Goal: Download file/media

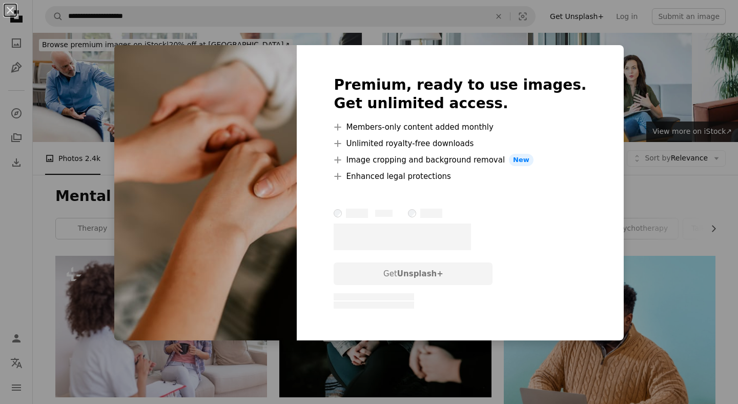
scroll to position [765, 0]
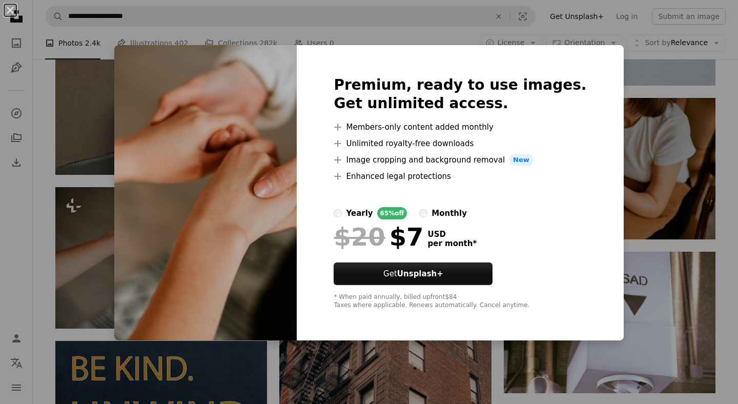
click at [13, 12] on button "An X shape" at bounding box center [10, 10] width 12 height 12
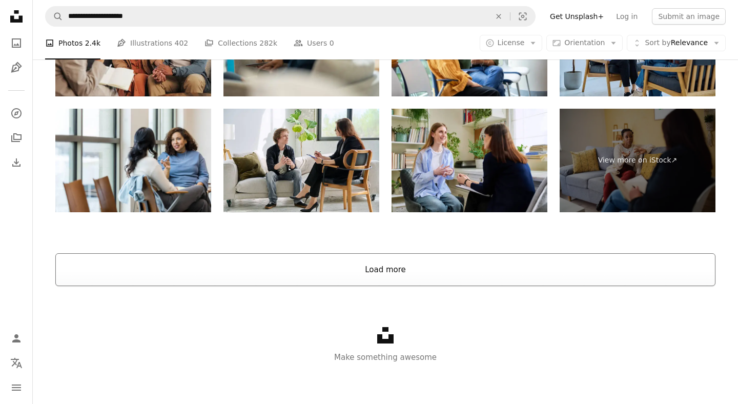
click at [384, 274] on button "Load more" at bounding box center [385, 269] width 660 height 33
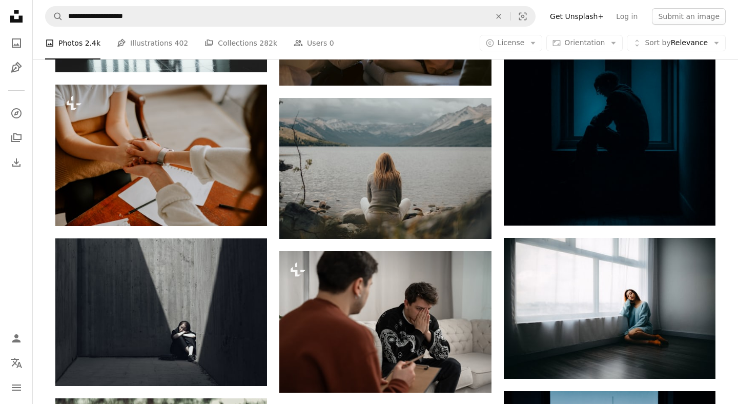
scroll to position [2902, 0]
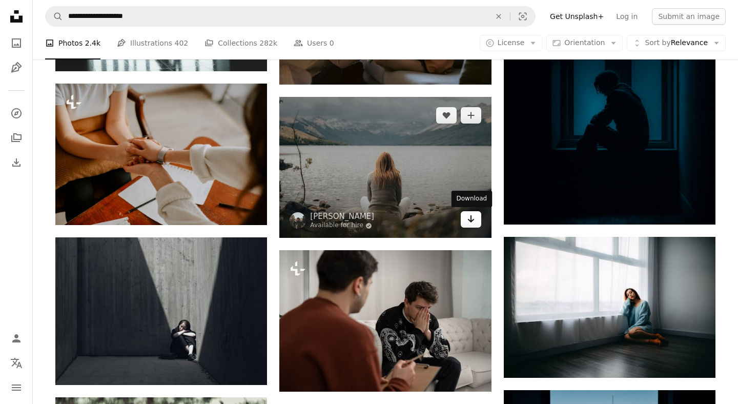
click at [473, 224] on icon "Arrow pointing down" at bounding box center [471, 219] width 8 height 12
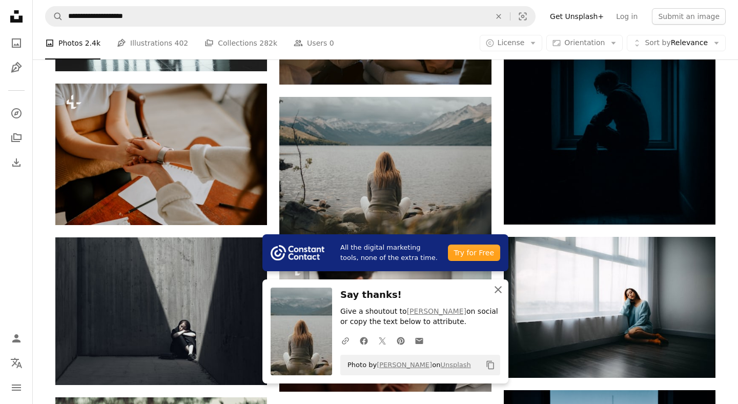
click at [498, 289] on icon "button" at bounding box center [498, 289] width 7 height 7
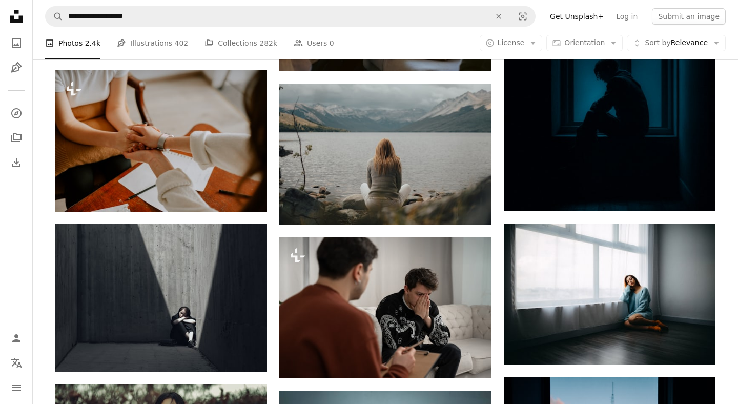
scroll to position [2989, 0]
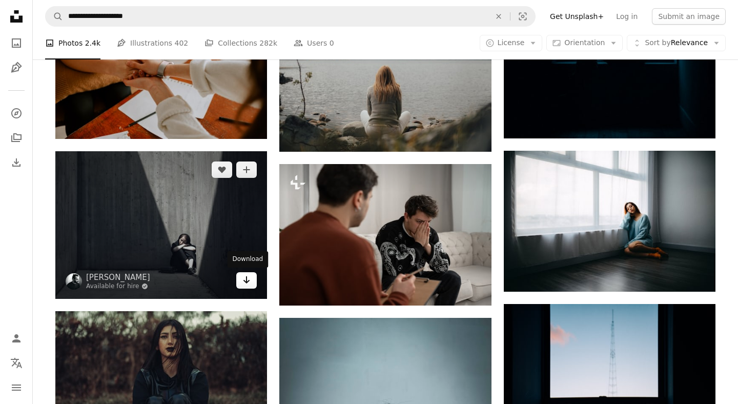
click at [252, 286] on link "Arrow pointing down" at bounding box center [246, 280] width 21 height 16
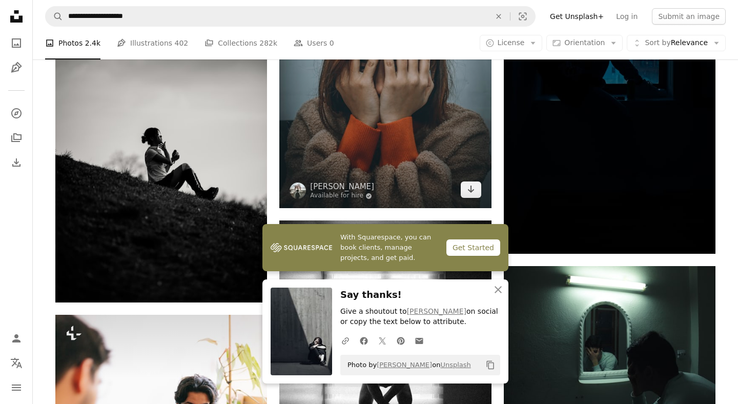
scroll to position [3440, 0]
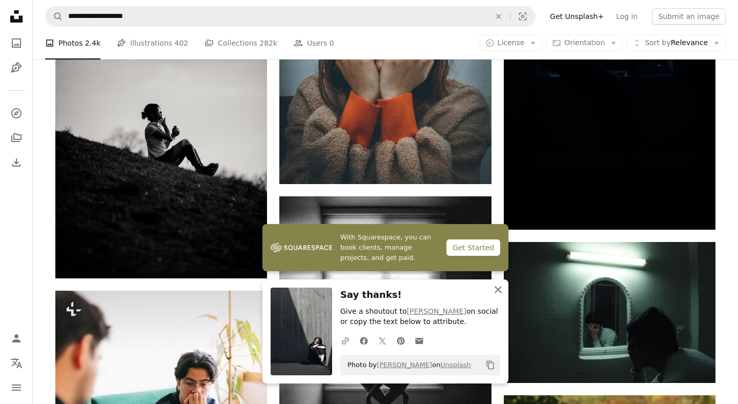
click at [494, 292] on icon "An X shape" at bounding box center [498, 289] width 12 height 12
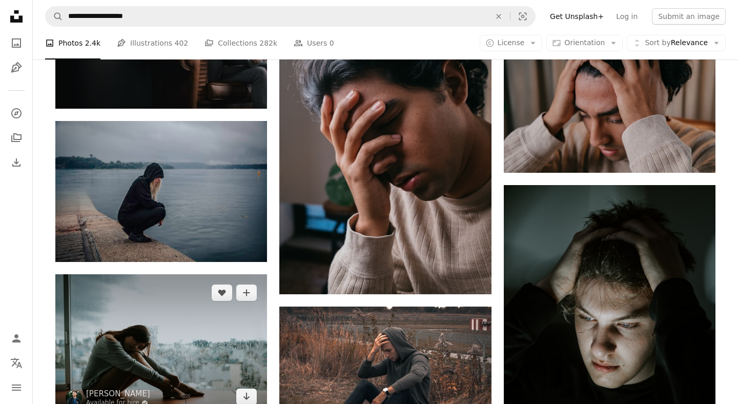
scroll to position [4404, 0]
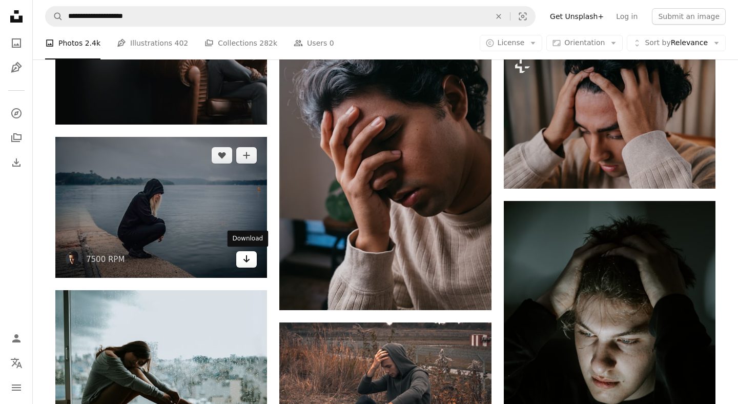
click at [245, 257] on icon "Arrow pointing down" at bounding box center [246, 259] width 8 height 12
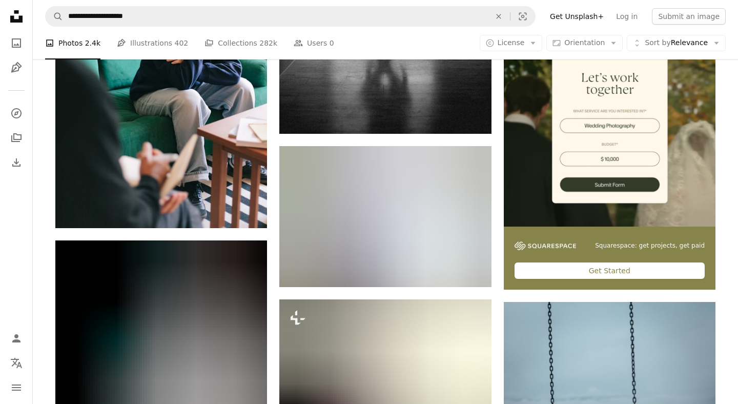
scroll to position [3274, 0]
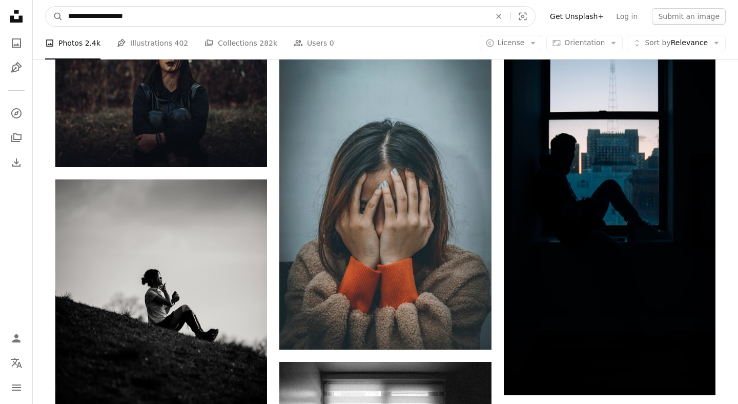
drag, startPoint x: 168, startPoint y: 18, endPoint x: 16, endPoint y: 17, distance: 152.3
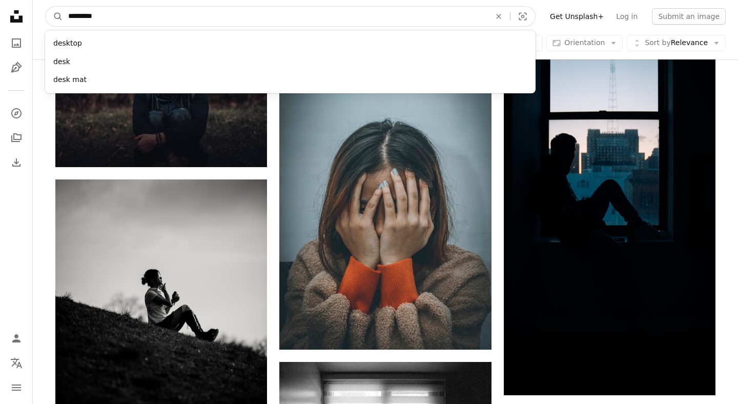
type input "**********"
click button "A magnifying glass" at bounding box center [54, 16] width 17 height 19
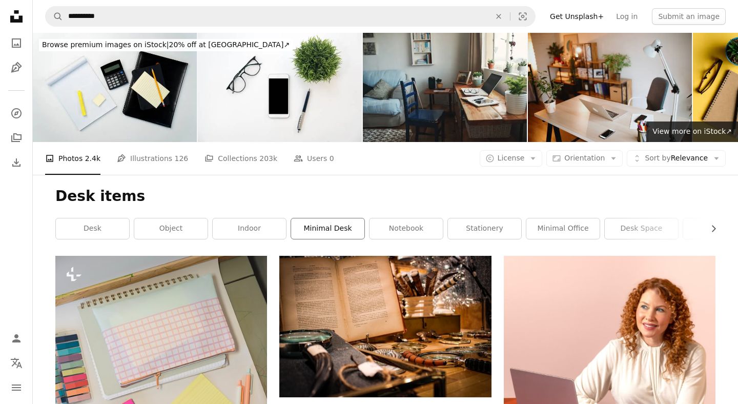
click at [313, 230] on link "minimal desk" at bounding box center [327, 228] width 73 height 21
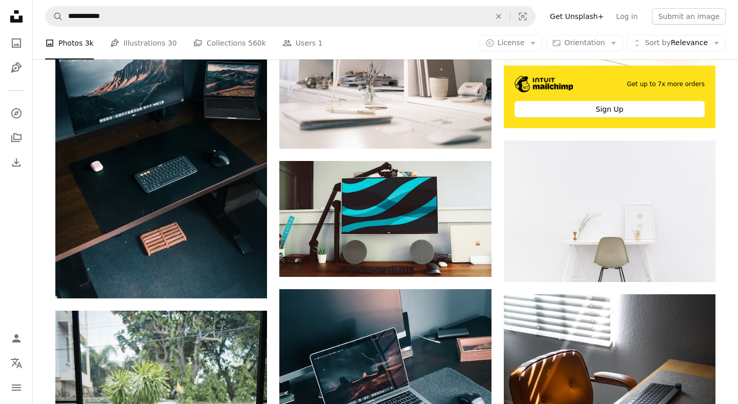
scroll to position [408, 0]
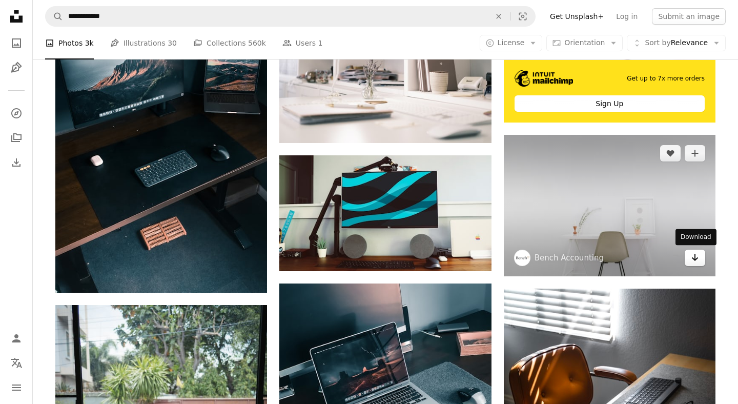
click at [694, 259] on icon "Download" at bounding box center [695, 257] width 7 height 7
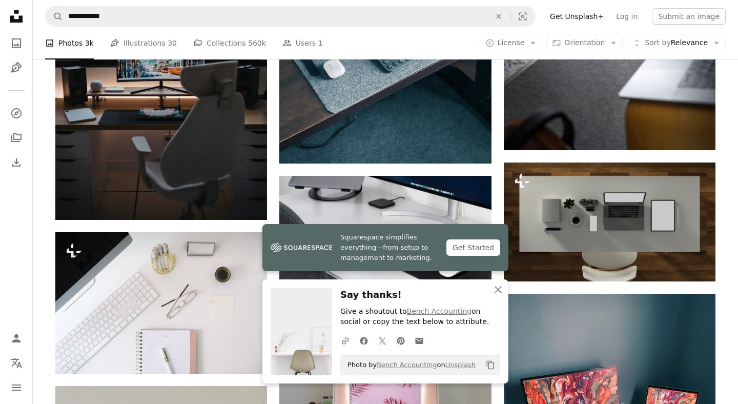
scroll to position [810, 0]
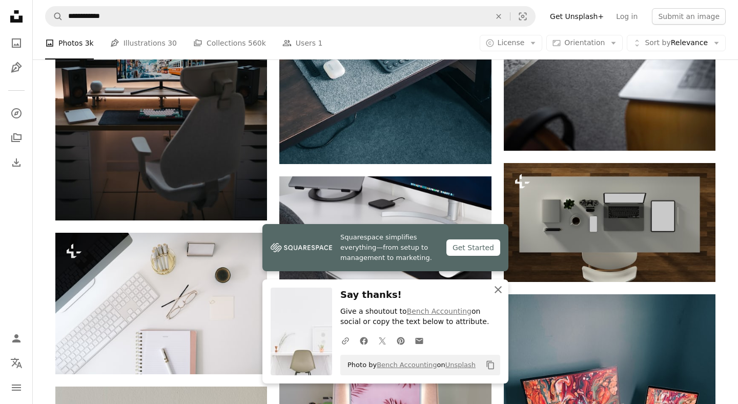
click at [495, 290] on icon "An X shape" at bounding box center [498, 289] width 12 height 12
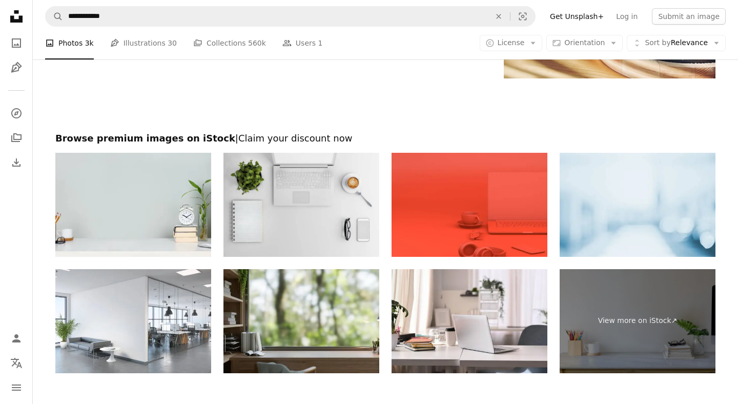
scroll to position [1901, 0]
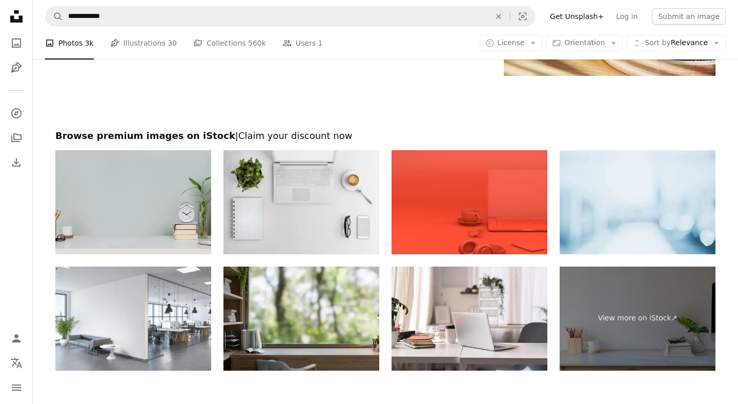
click at [152, 200] on img at bounding box center [133, 202] width 156 height 104
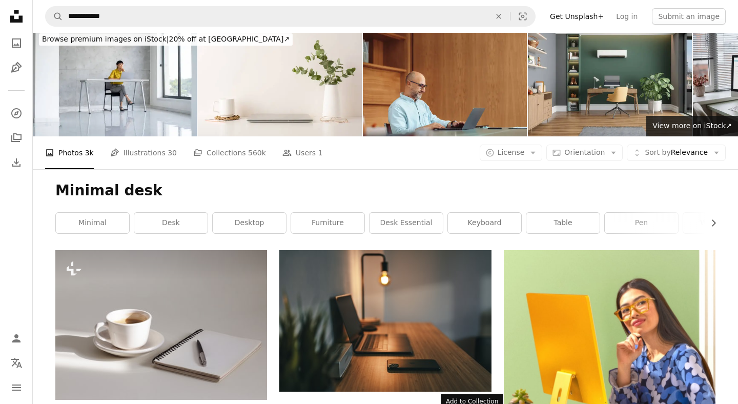
scroll to position [0, 0]
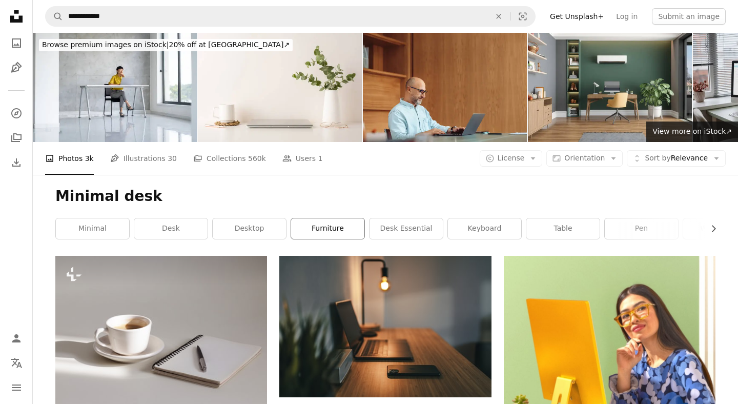
click at [324, 230] on link "furniture" at bounding box center [327, 228] width 73 height 21
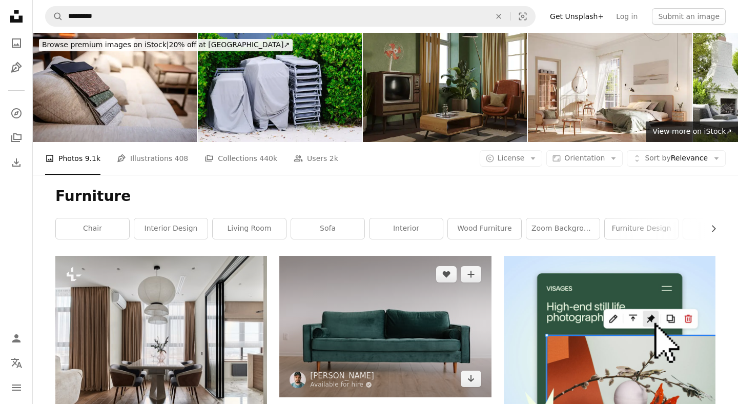
scroll to position [87, 0]
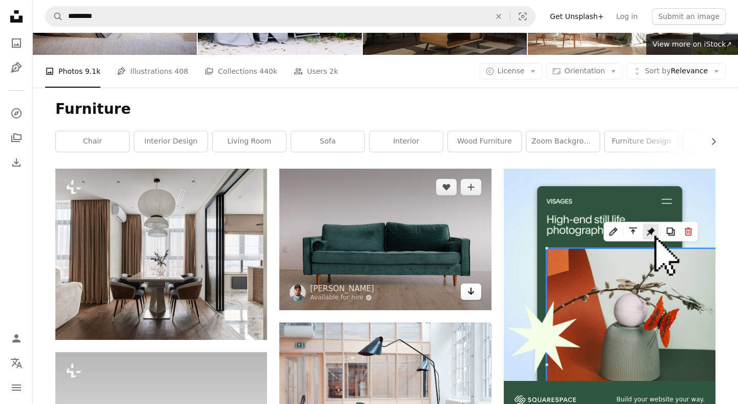
click at [476, 294] on link "Arrow pointing down" at bounding box center [471, 291] width 21 height 16
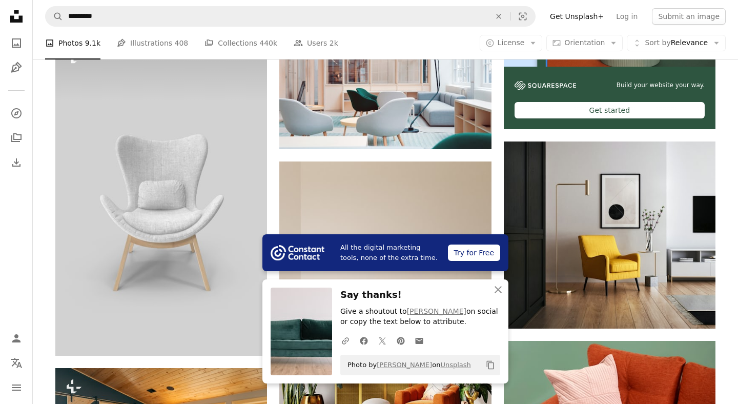
scroll to position [402, 0]
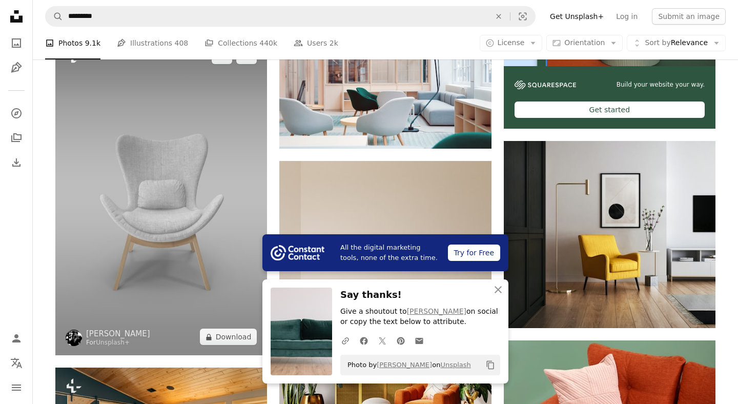
click at [199, 219] on img at bounding box center [161, 196] width 212 height 318
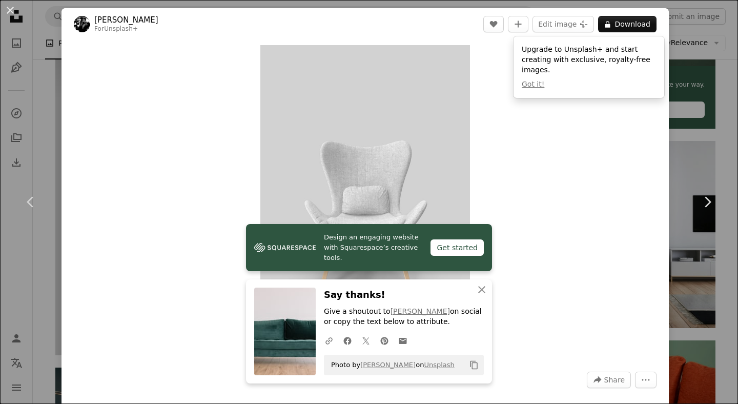
click at [12, 16] on button "An X shape" at bounding box center [10, 10] width 12 height 12
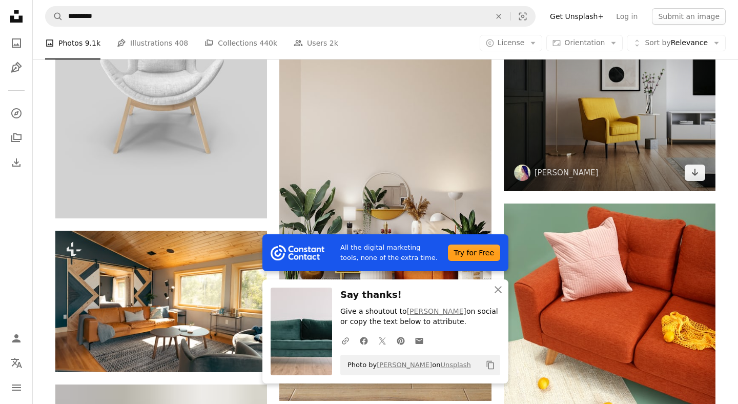
scroll to position [537, 0]
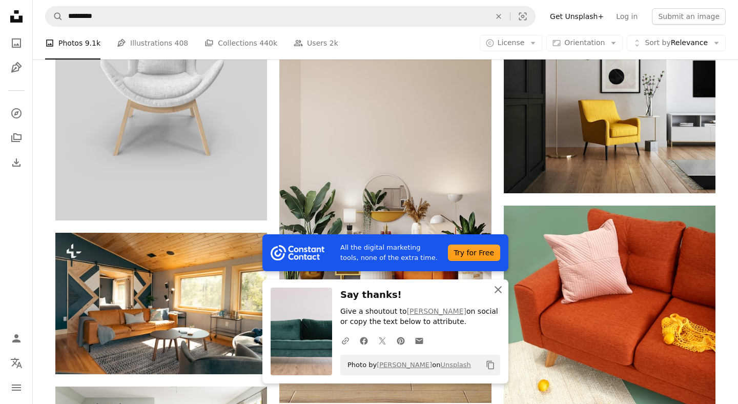
click at [501, 291] on icon "An X shape" at bounding box center [498, 289] width 12 height 12
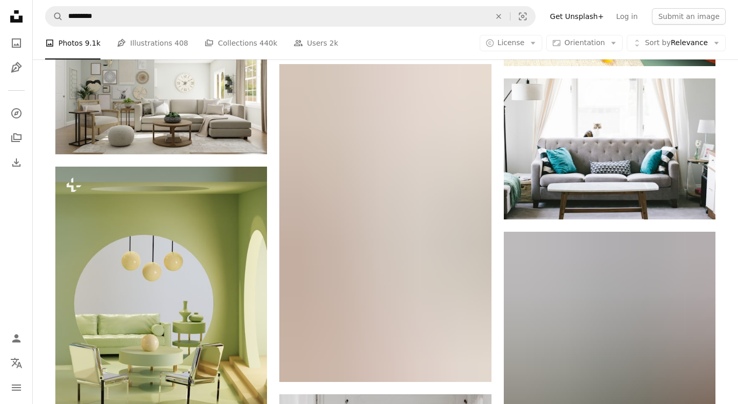
scroll to position [893, 0]
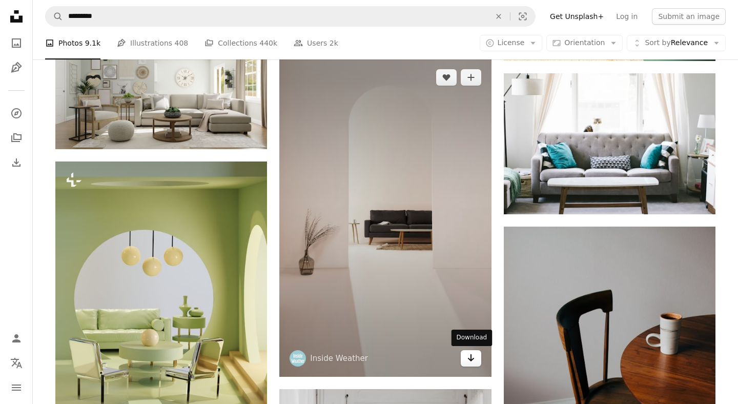
click at [475, 366] on link "Arrow pointing down" at bounding box center [471, 358] width 21 height 16
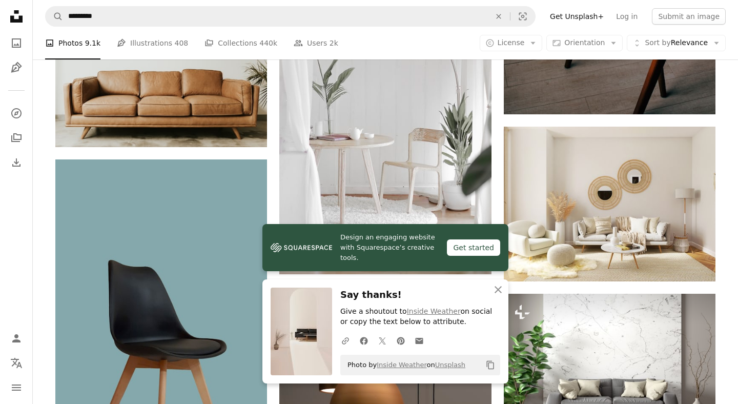
scroll to position [1335, 0]
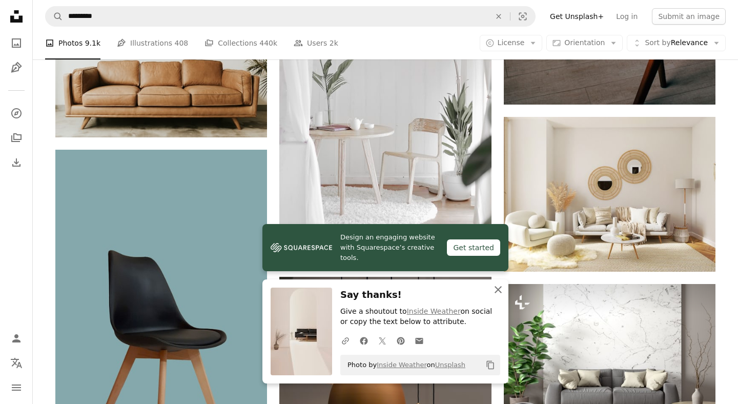
click at [502, 289] on icon "An X shape" at bounding box center [498, 289] width 12 height 12
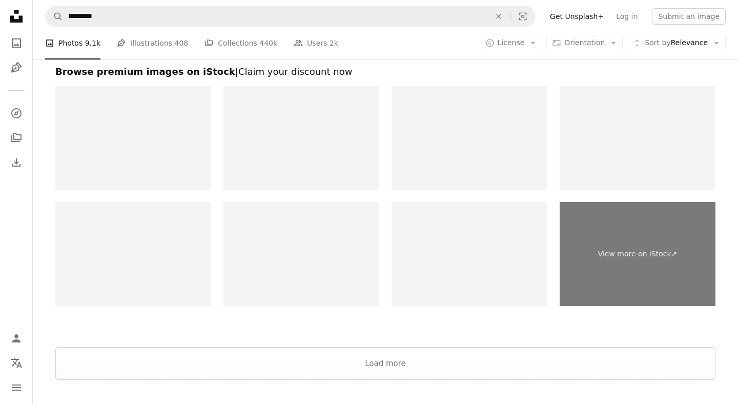
scroll to position [2184, 0]
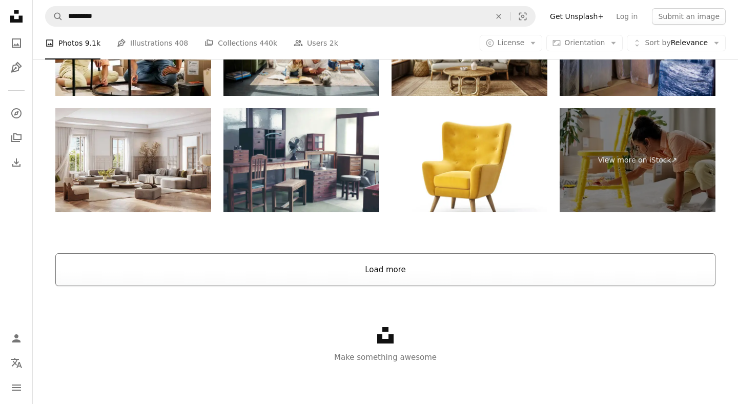
click at [443, 278] on button "Load more" at bounding box center [385, 269] width 660 height 33
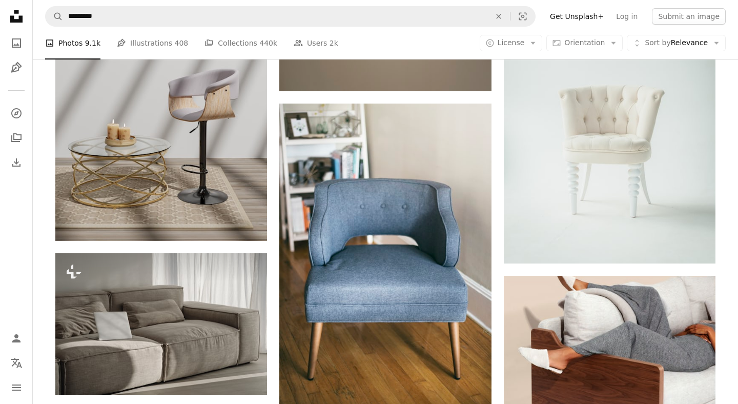
scroll to position [1823, 0]
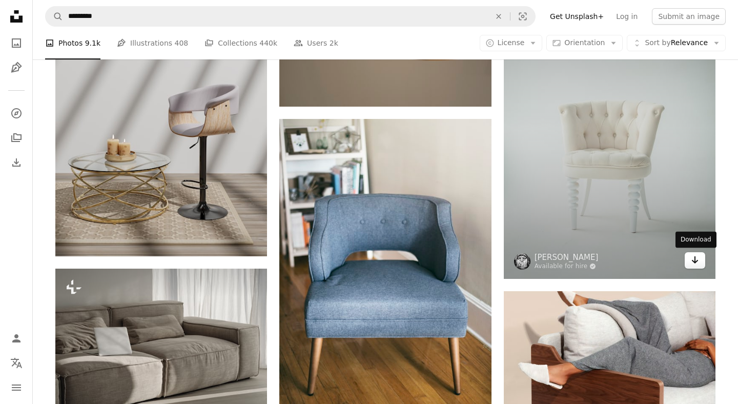
click at [694, 260] on icon "Download" at bounding box center [695, 259] width 7 height 7
